Goal: Information Seeking & Learning: Learn about a topic

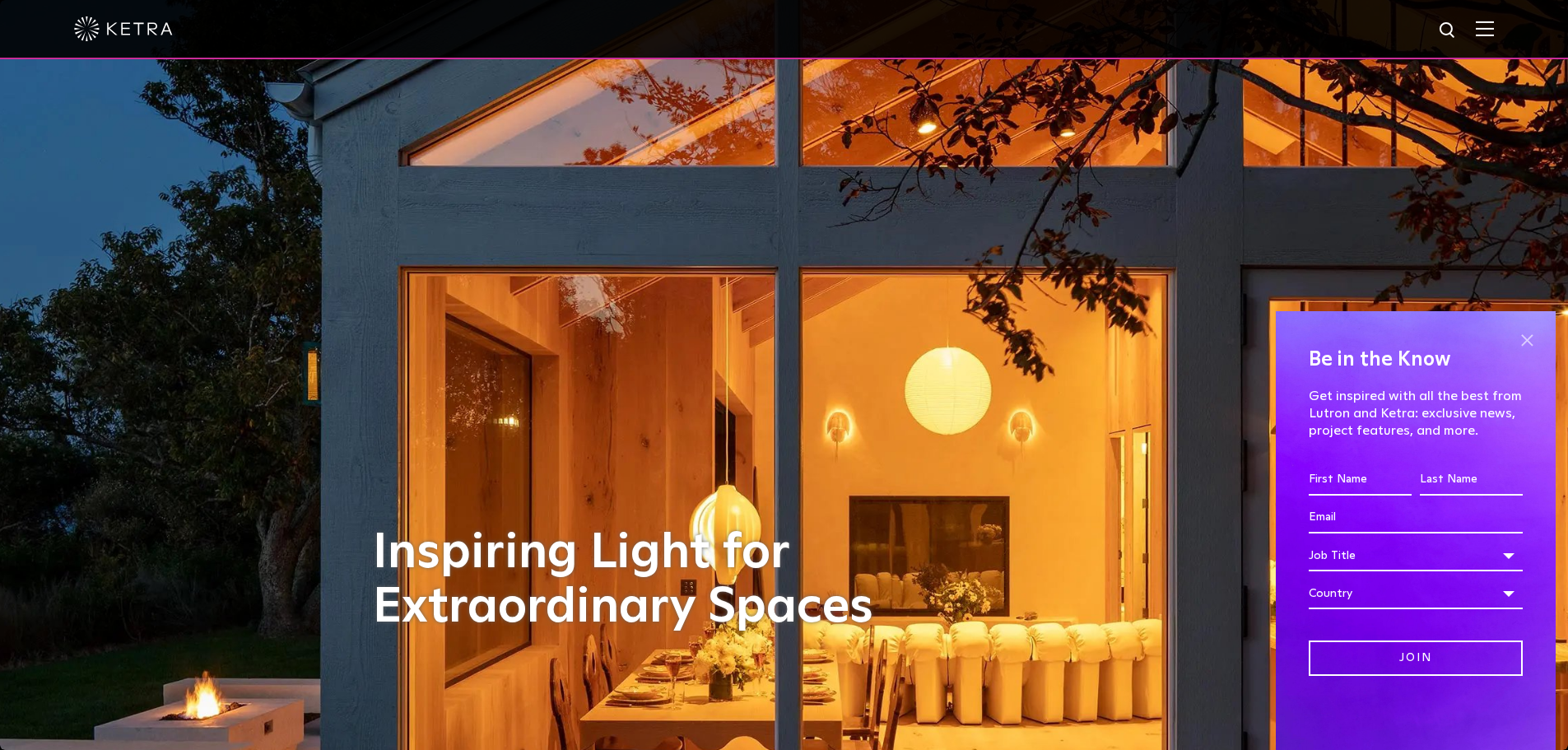
click at [1523, 342] on span at bounding box center [1527, 339] width 25 height 25
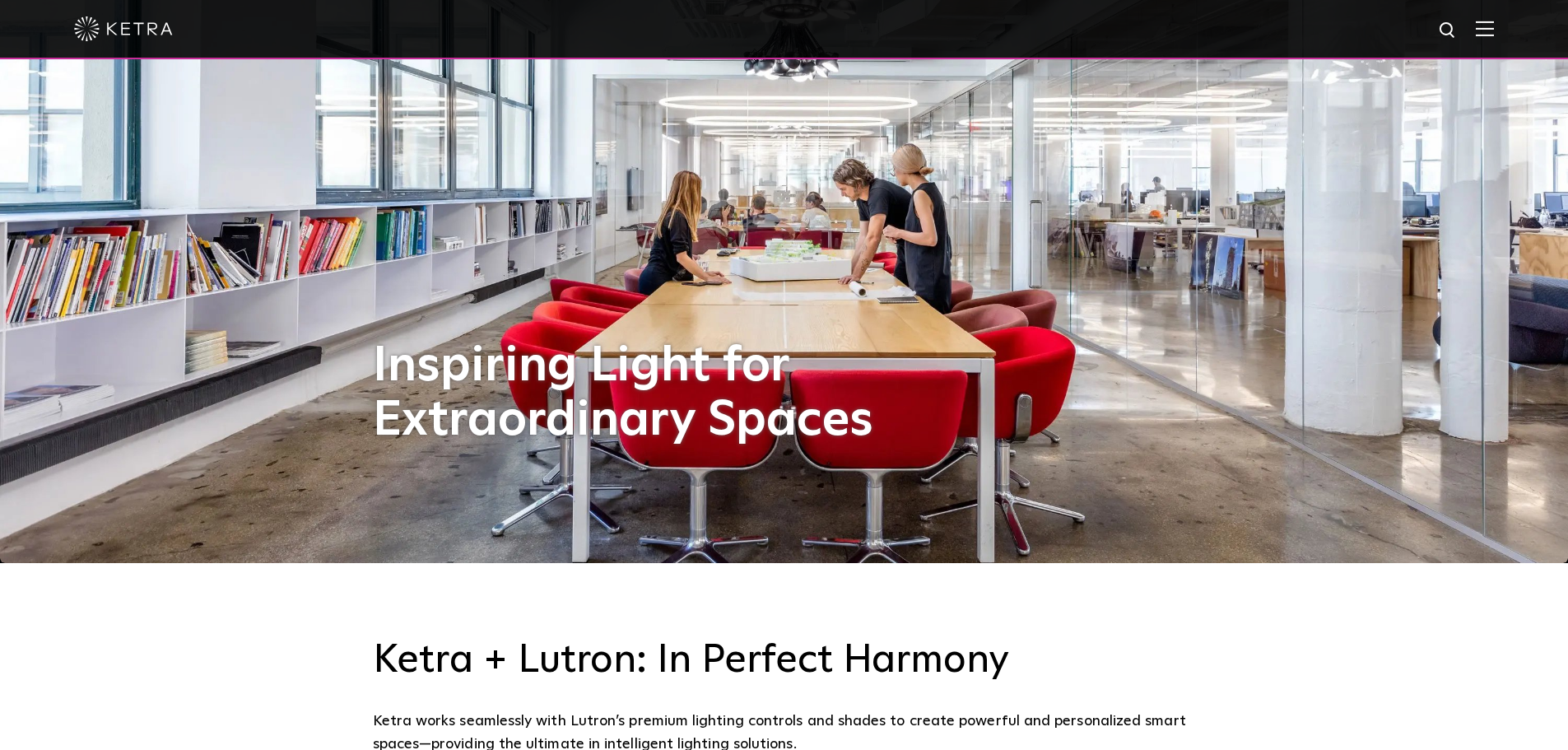
scroll to position [165, 0]
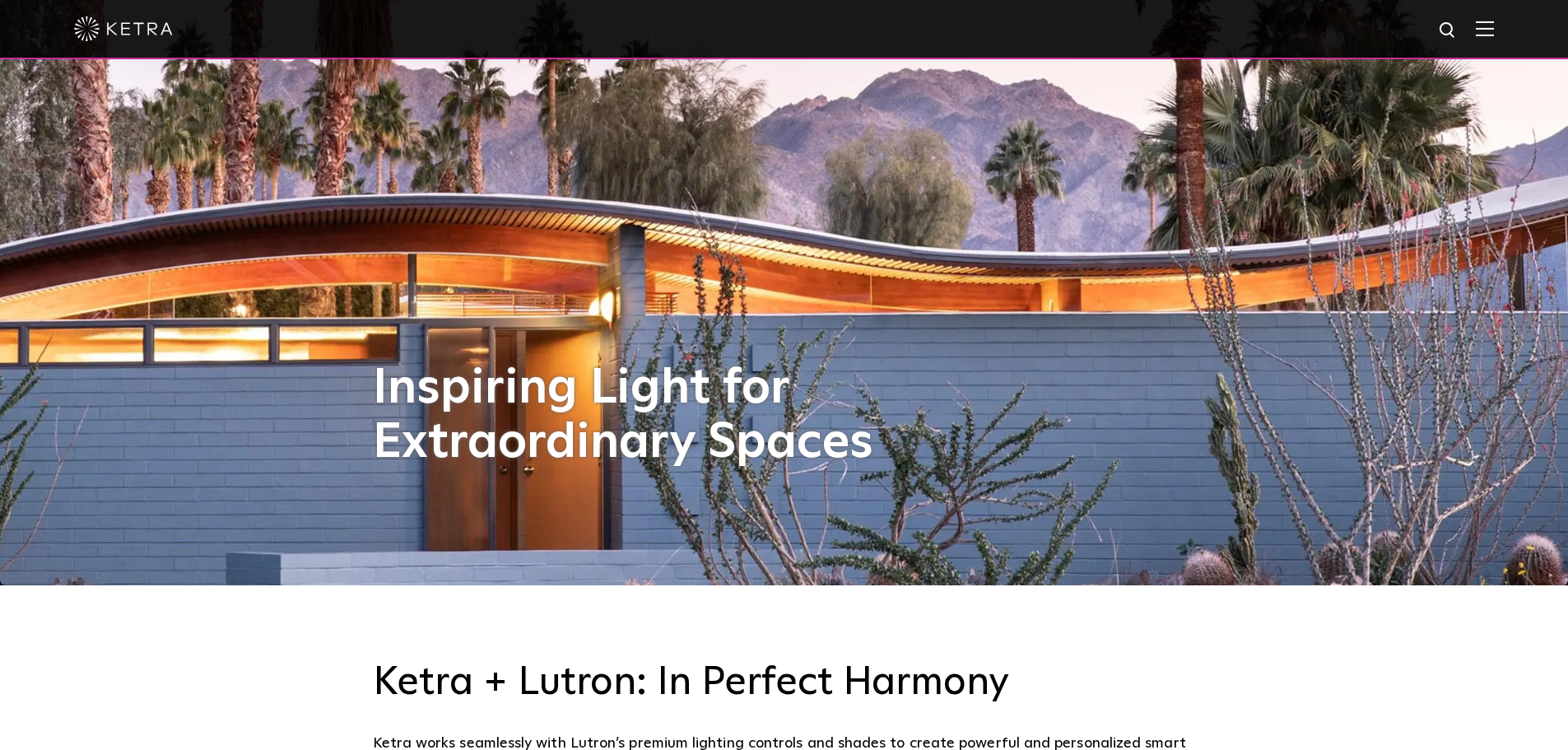
click at [1394, 391] on img at bounding box center [784, 210] width 2039 height 975
click at [1494, 33] on img at bounding box center [1486, 28] width 19 height 16
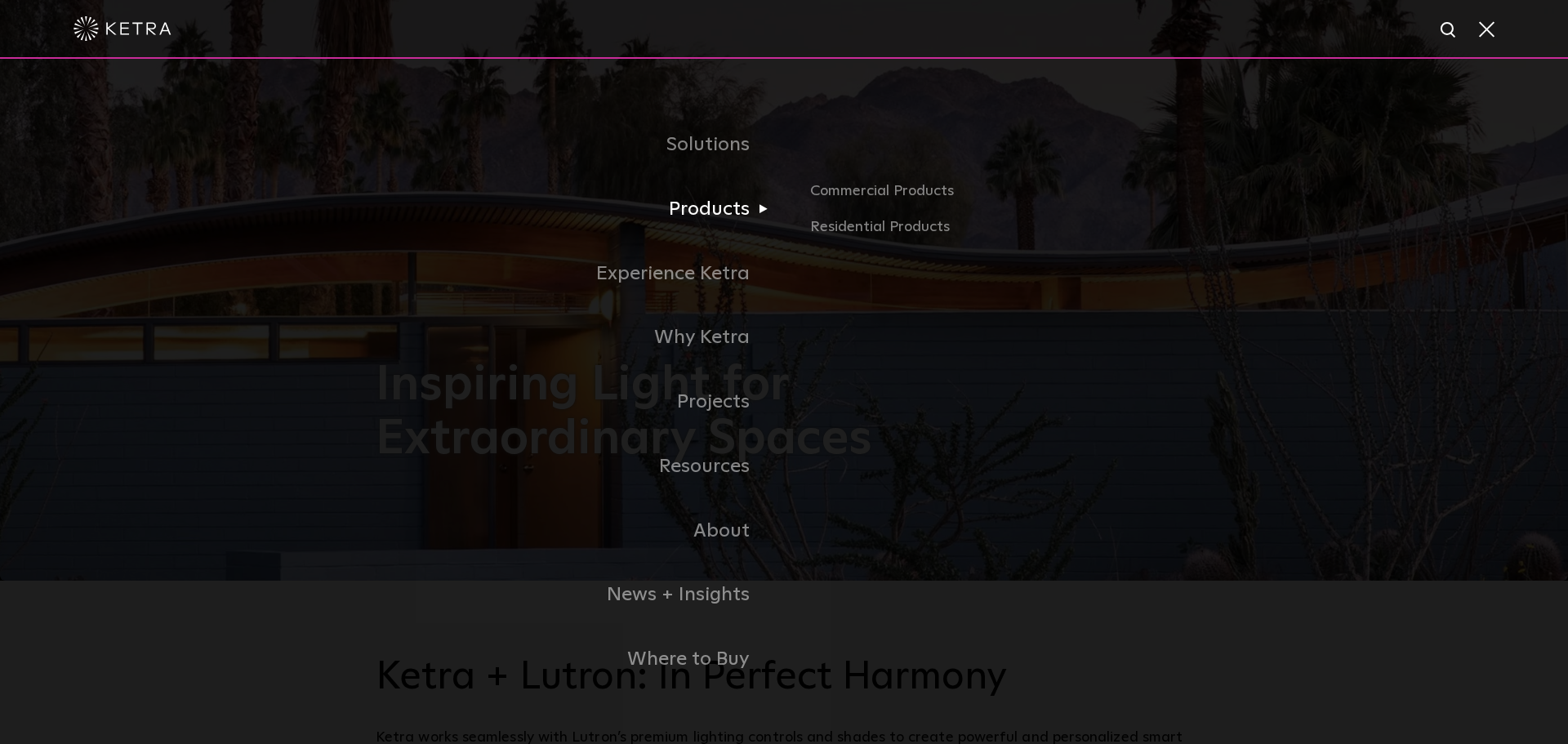
click at [722, 210] on link "Products" at bounding box center [579, 209] width 408 height 64
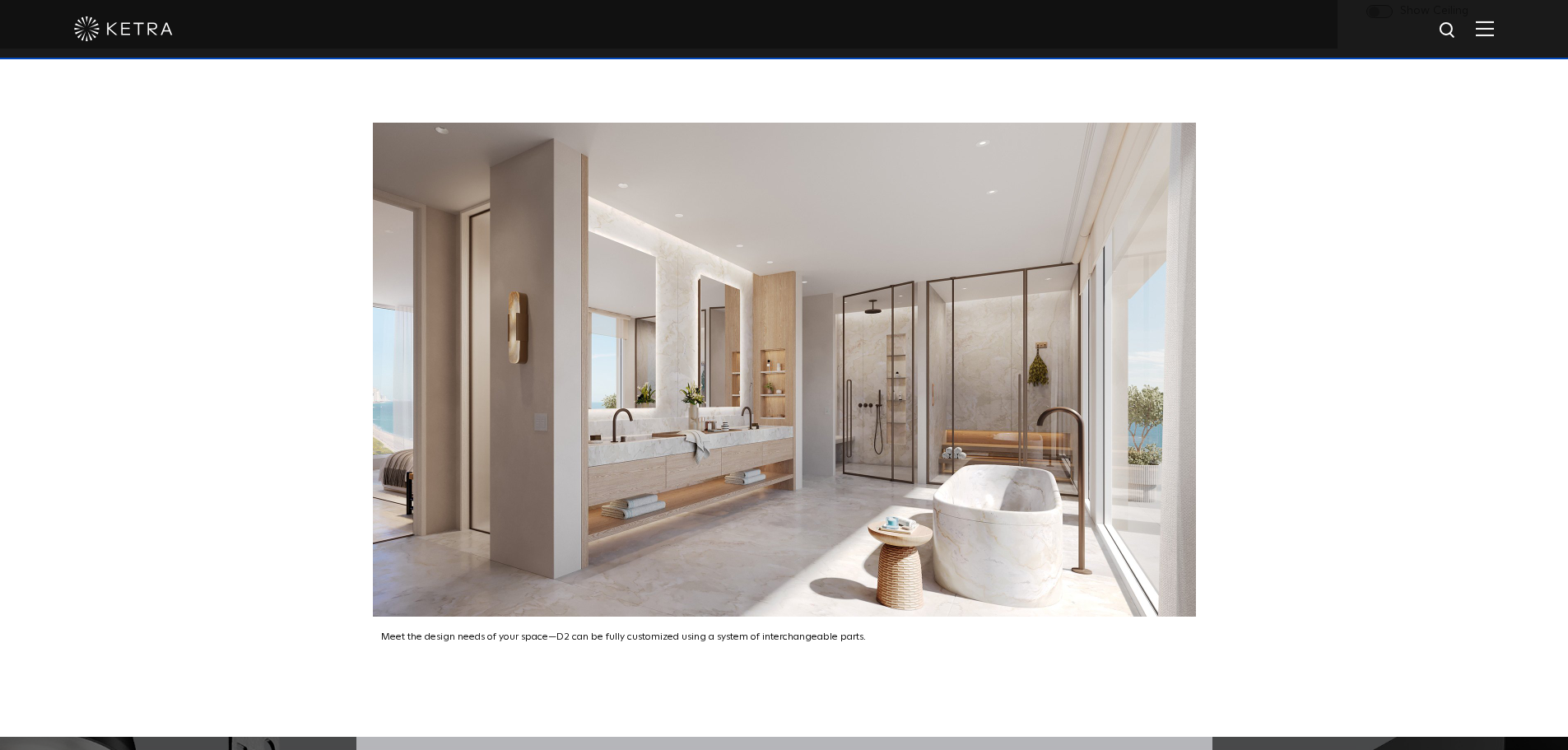
scroll to position [2387, 0]
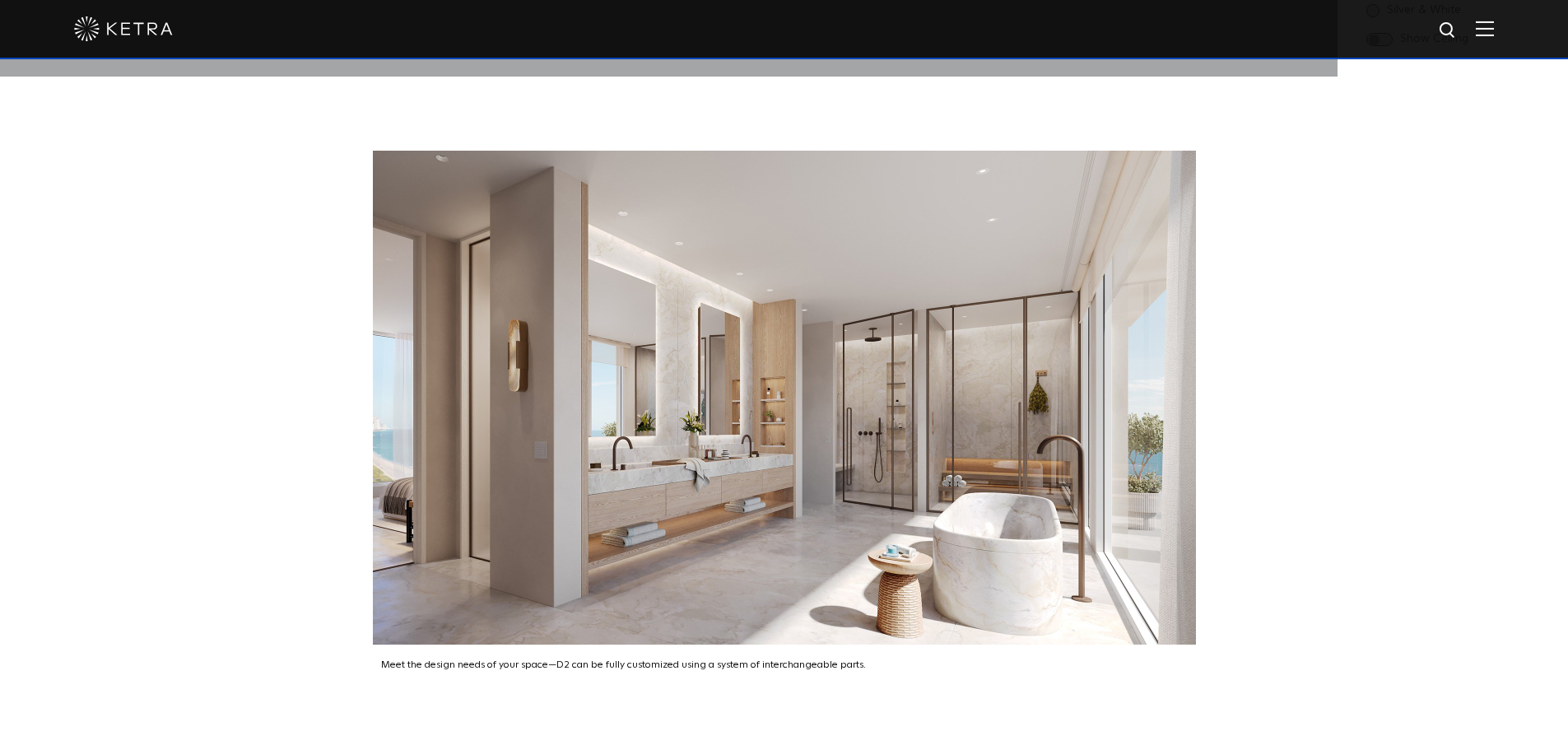
click at [1293, 277] on div "Meet the design needs of your space—D2 can be fully customized using a system o…" at bounding box center [784, 421] width 1568 height 689
